Goal: Information Seeking & Learning: Learn about a topic

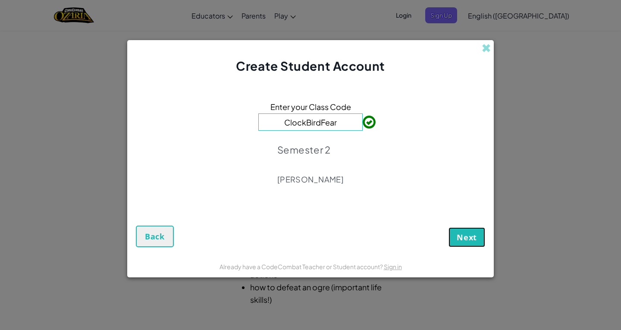
click at [451, 227] on button "Next" at bounding box center [466, 237] width 37 height 20
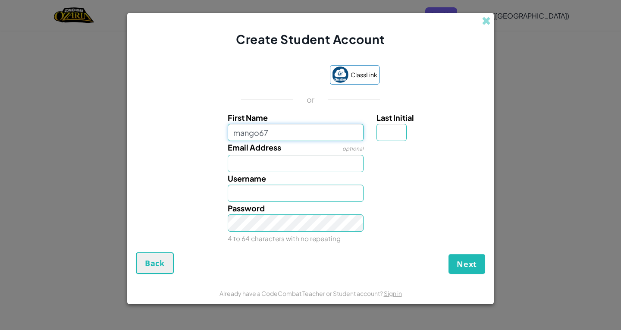
type input "mango67"
type input "Mango67"
click at [396, 127] on input "Last Initial" at bounding box center [391, 132] width 30 height 17
type input "6"
type input "Mango676"
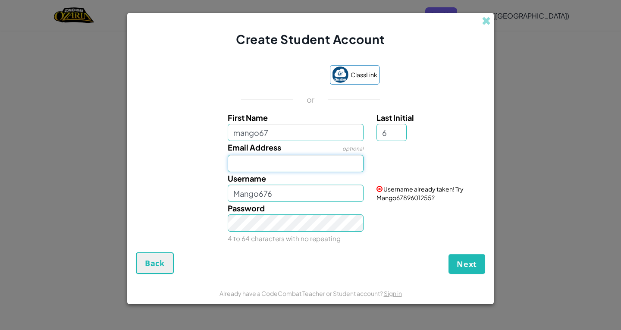
click at [322, 162] on input "Email Address" at bounding box center [296, 163] width 136 height 17
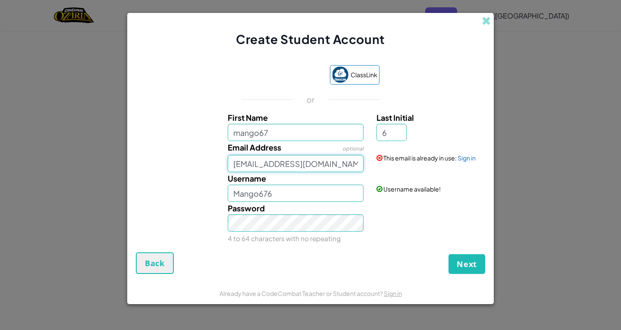
click at [267, 170] on input "lebron677mango@gmail.com" at bounding box center [296, 163] width 136 height 17
click at [270, 159] on input "lebron677mango@gmail.com" at bounding box center [296, 163] width 136 height 17
type input "lebron6777mango@gmail.com"
click at [469, 266] on span "Next" at bounding box center [466, 264] width 20 height 10
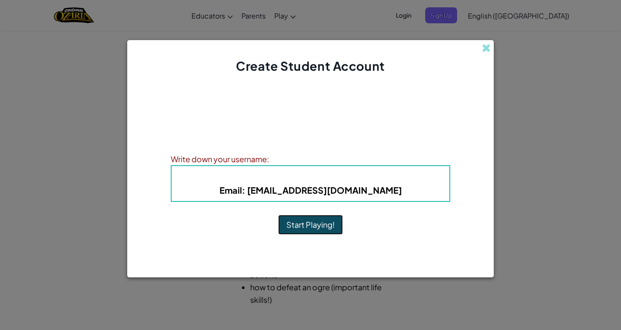
click at [306, 229] on button "Start Playing!" at bounding box center [310, 225] width 65 height 20
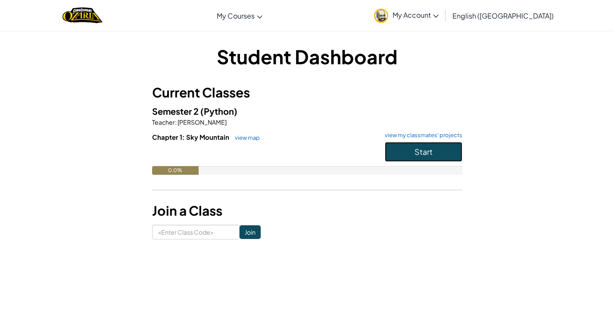
click at [454, 152] on button "Start" at bounding box center [424, 152] width 78 height 20
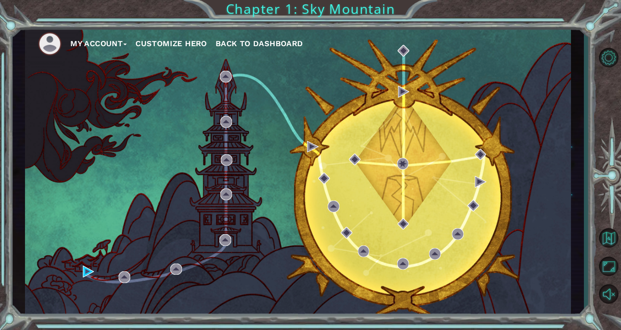
click at [177, 43] on button "Customize Hero" at bounding box center [171, 43] width 72 height 13
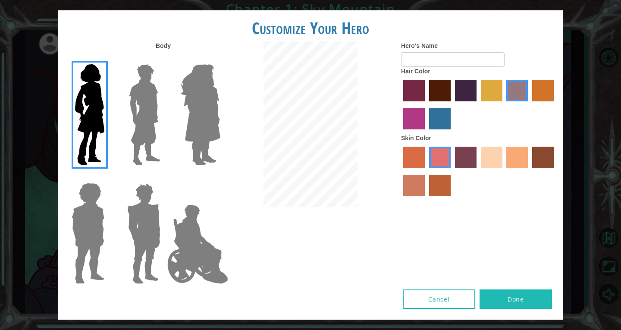
click at [144, 120] on img at bounding box center [144, 115] width 38 height 108
click at [164, 59] on input "Hero Lars" at bounding box center [164, 59] width 0 height 0
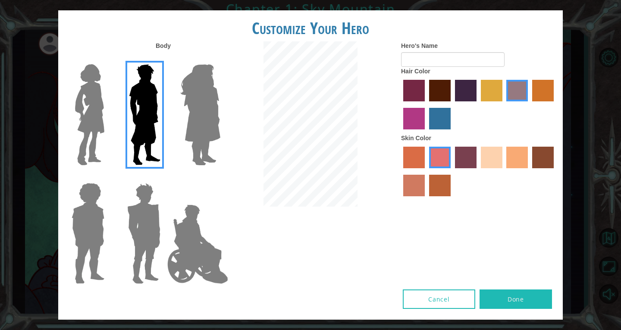
click at [431, 98] on label "maroon hair color" at bounding box center [440, 91] width 22 height 22
click at [426, 104] on input "maroon hair color" at bounding box center [426, 104] width 0 height 0
click at [499, 153] on label "sandy beach skin color" at bounding box center [491, 158] width 22 height 22
click at [477, 171] on input "sandy beach skin color" at bounding box center [477, 171] width 0 height 0
click at [511, 156] on label "tacao skin color" at bounding box center [517, 158] width 22 height 22
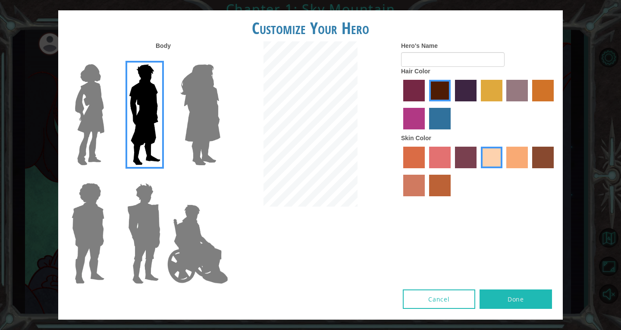
click at [503, 171] on input "tacao skin color" at bounding box center [503, 171] width 0 height 0
click at [439, 57] on input "Hero's Name" at bounding box center [452, 59] width 103 height 15
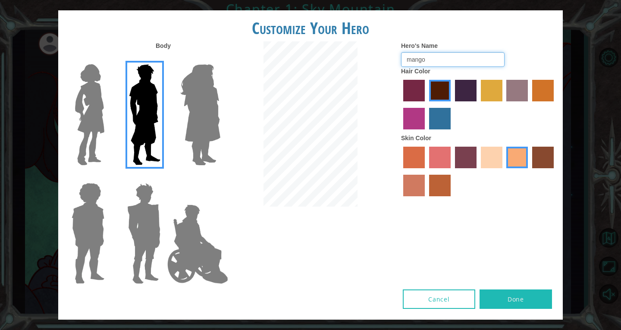
type input "mango"
click at [198, 258] on img at bounding box center [198, 244] width 68 height 86
click at [220, 177] on input "Hero Jamie" at bounding box center [220, 177] width 0 height 0
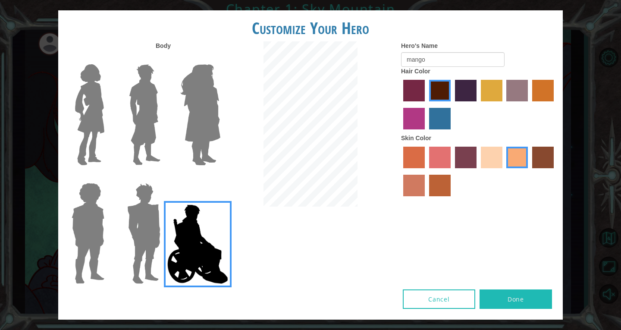
click at [151, 100] on img at bounding box center [144, 115] width 38 height 108
click at [164, 59] on input "Hero Lars" at bounding box center [164, 59] width 0 height 0
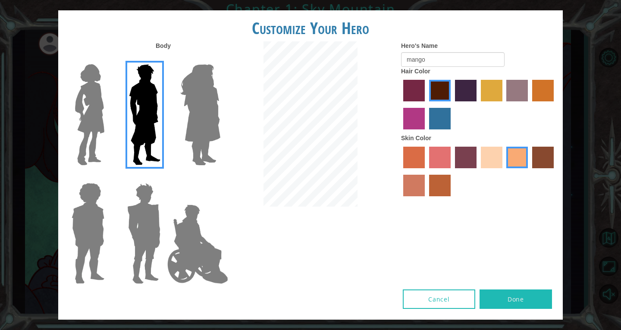
click at [510, 301] on button "Done" at bounding box center [515, 298] width 72 height 19
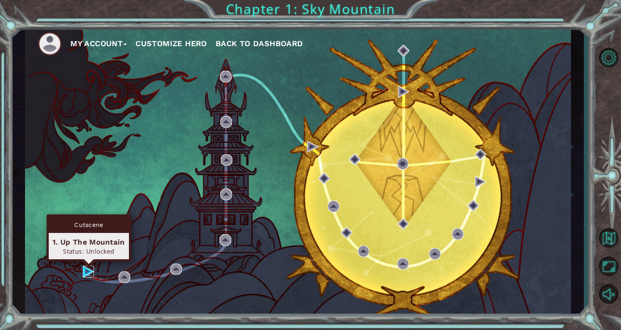
click at [85, 268] on img at bounding box center [89, 271] width 12 height 12
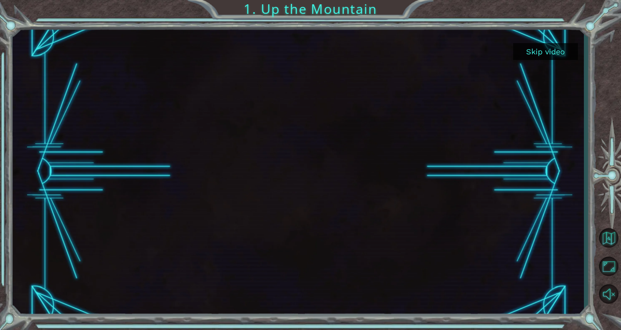
click at [528, 56] on button "Skip video" at bounding box center [545, 51] width 65 height 17
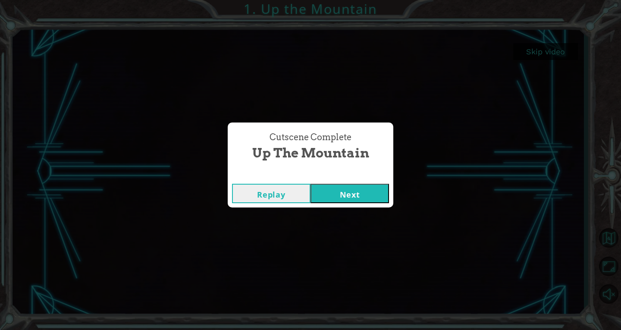
click at [338, 193] on button "Next" at bounding box center [349, 193] width 78 height 19
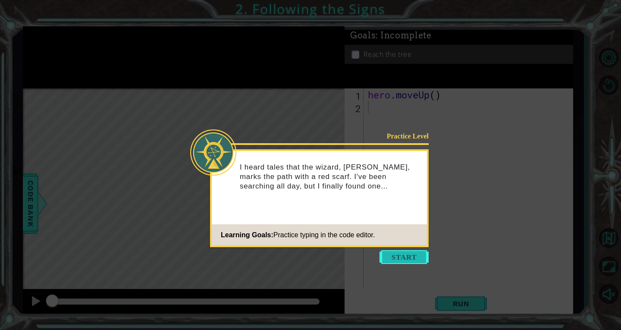
click at [399, 254] on button "Start" at bounding box center [403, 257] width 49 height 14
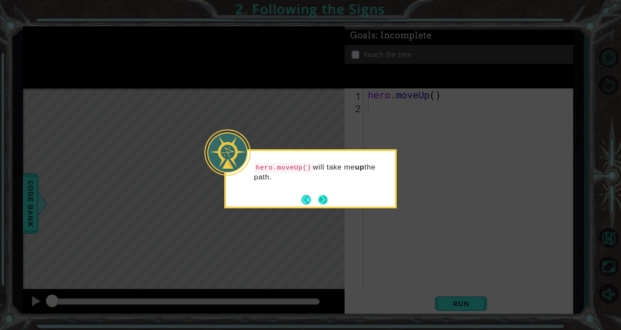
click at [321, 200] on button "Next" at bounding box center [322, 199] width 9 height 9
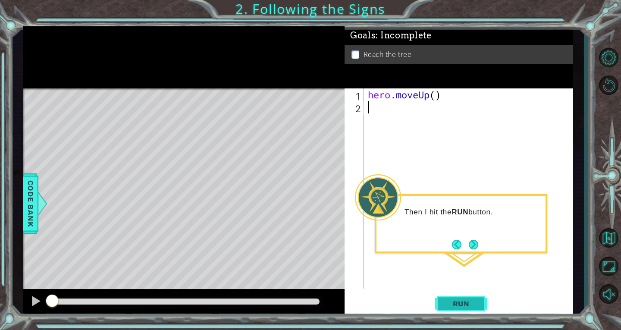
click at [457, 308] on button "Run" at bounding box center [461, 303] width 52 height 23
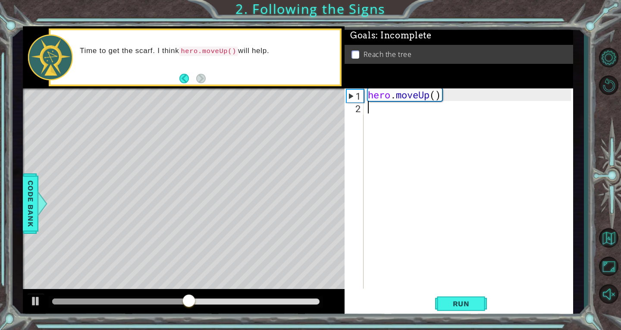
click at [437, 97] on div "hero . moveUp ( )" at bounding box center [470, 200] width 209 height 225
type textarea "hero.moveUp(2)"
click at [457, 310] on button "Run" at bounding box center [461, 303] width 52 height 23
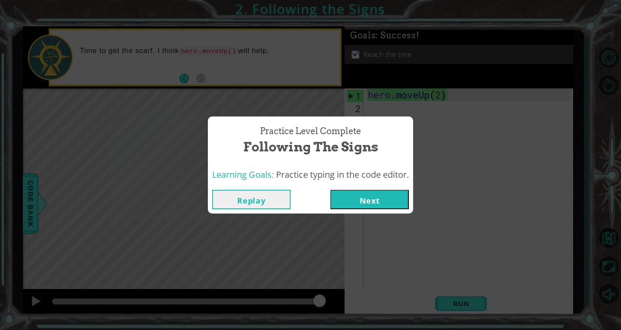
click at [349, 196] on button "Next" at bounding box center [369, 199] width 78 height 19
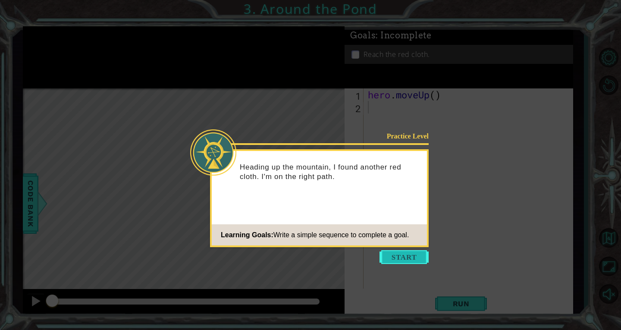
click at [390, 254] on button "Start" at bounding box center [403, 257] width 49 height 14
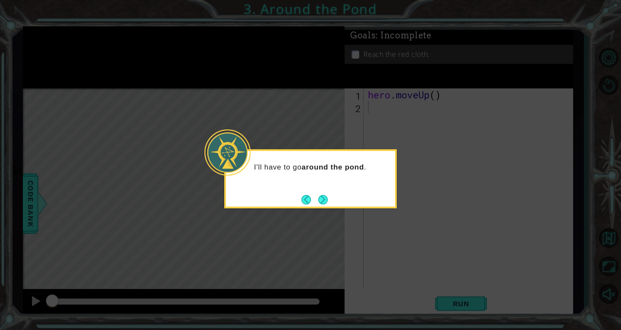
click at [324, 195] on button "Next" at bounding box center [322, 199] width 9 height 9
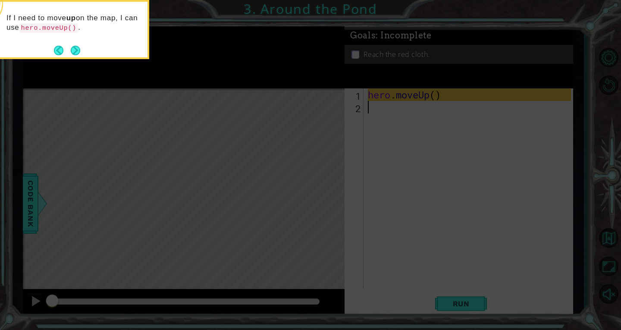
click at [239, 107] on icon at bounding box center [310, 49] width 621 height 561
click at [78, 48] on button "Next" at bounding box center [75, 50] width 9 height 9
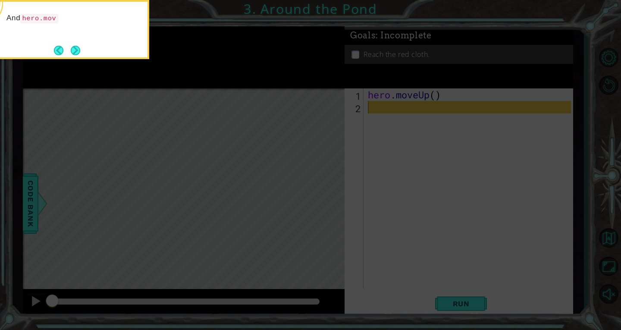
click at [78, 48] on button "Next" at bounding box center [75, 50] width 9 height 9
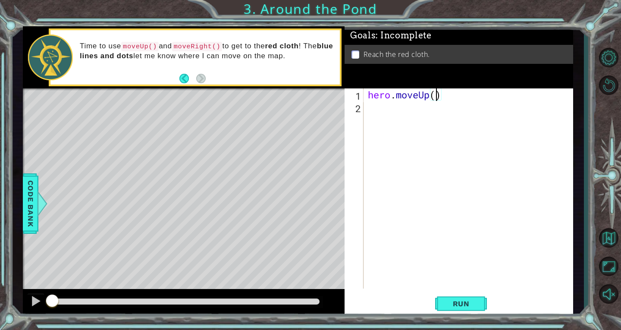
click at [437, 98] on div "hero . moveUp ( )" at bounding box center [470, 200] width 209 height 225
type textarea "hero.moveUp(2)"
click at [378, 113] on div "hero . moveUp ( 2 )" at bounding box center [470, 200] width 209 height 225
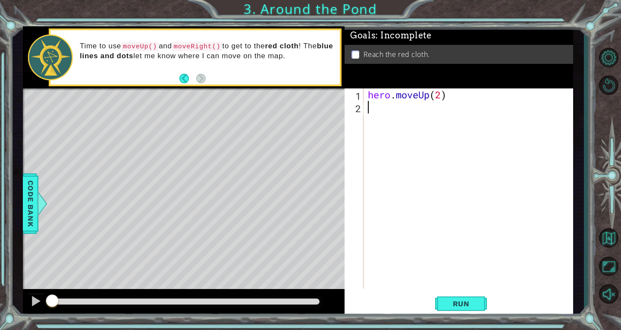
type textarea "h"
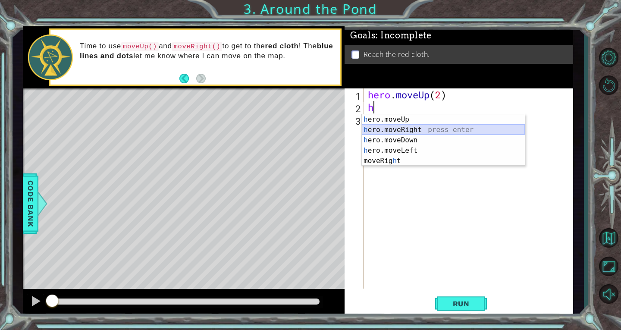
click at [395, 128] on div "h ero.moveUp press enter h ero.moveRight press enter h ero.moveDown press enter…" at bounding box center [443, 150] width 163 height 72
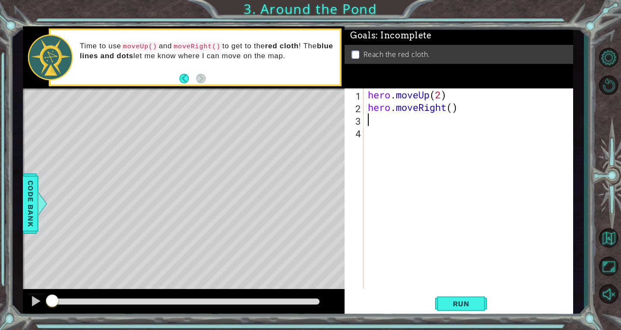
type textarea "h"
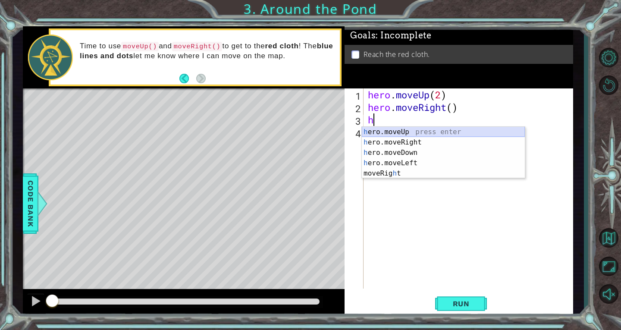
click at [415, 133] on div "h ero.moveUp press enter h ero.moveRight press enter h ero.moveDown press enter…" at bounding box center [443, 163] width 163 height 72
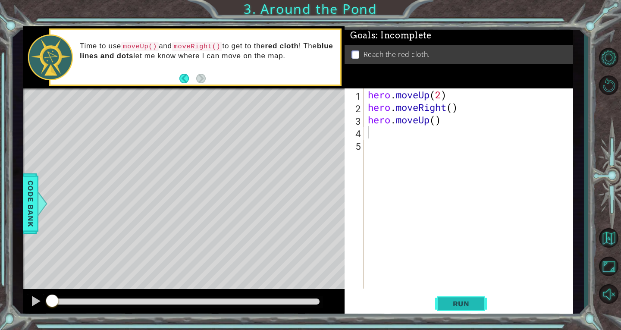
click at [453, 299] on span "Run" at bounding box center [461, 303] width 34 height 9
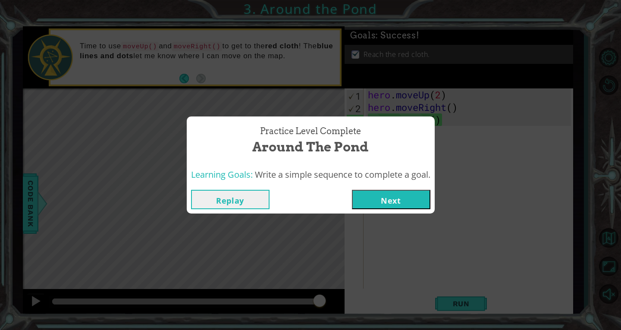
click at [398, 208] on button "Next" at bounding box center [391, 199] width 78 height 19
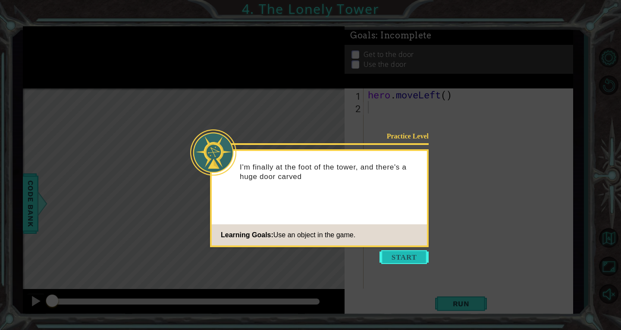
click at [387, 251] on button "Start" at bounding box center [403, 257] width 49 height 14
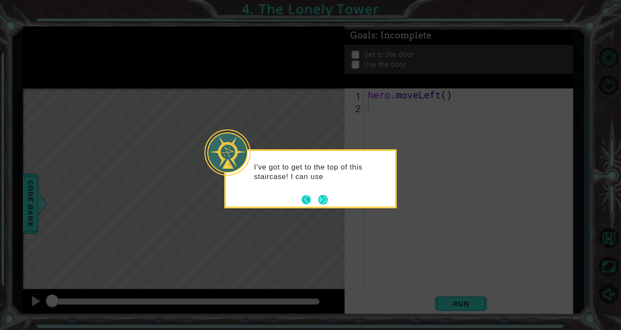
click at [317, 200] on footer at bounding box center [314, 199] width 26 height 13
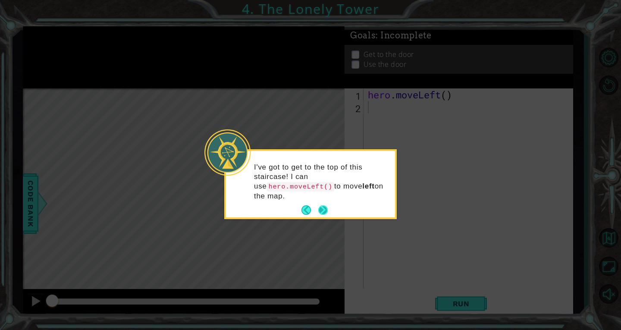
click at [323, 205] on button "Next" at bounding box center [322, 209] width 9 height 9
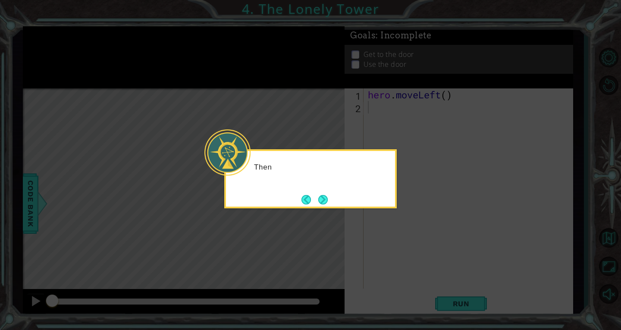
click at [323, 200] on button "Next" at bounding box center [322, 199] width 9 height 9
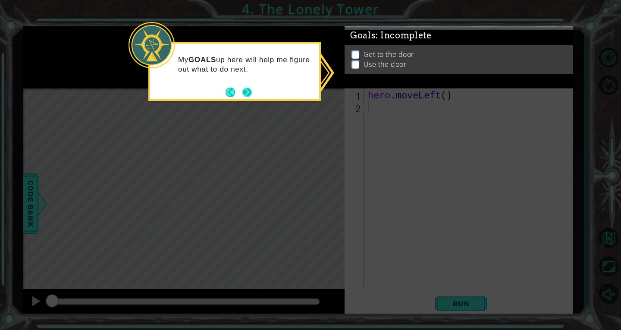
click at [249, 96] on button "Next" at bounding box center [246, 91] width 9 height 9
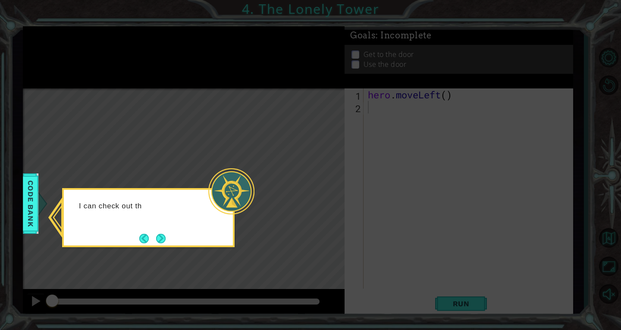
click at [249, 96] on icon at bounding box center [310, 165] width 621 height 330
